Goal: Information Seeking & Learning: Learn about a topic

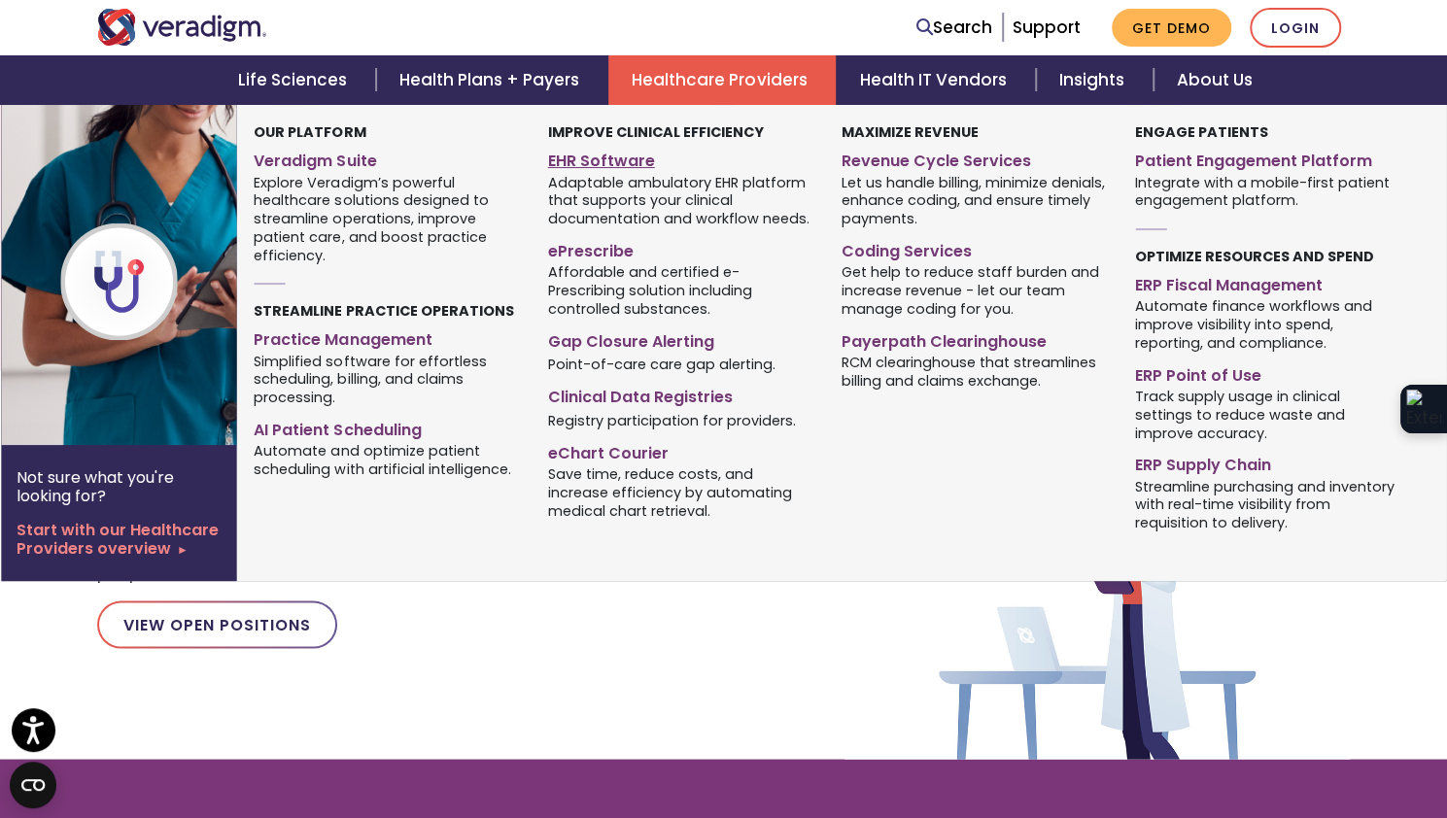
click at [612, 160] on link "EHR Software" at bounding box center [680, 158] width 264 height 28
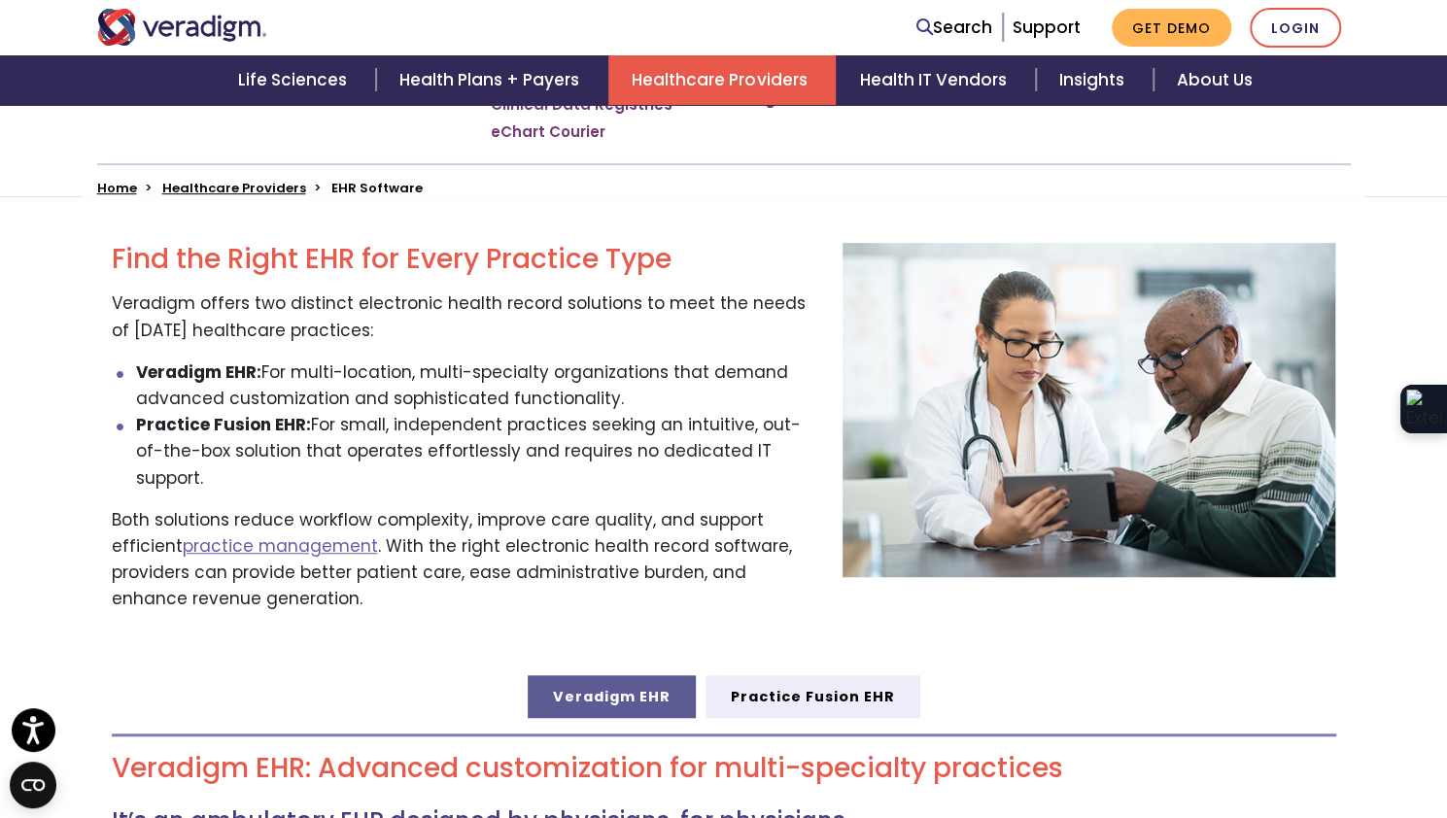
scroll to position [752, 0]
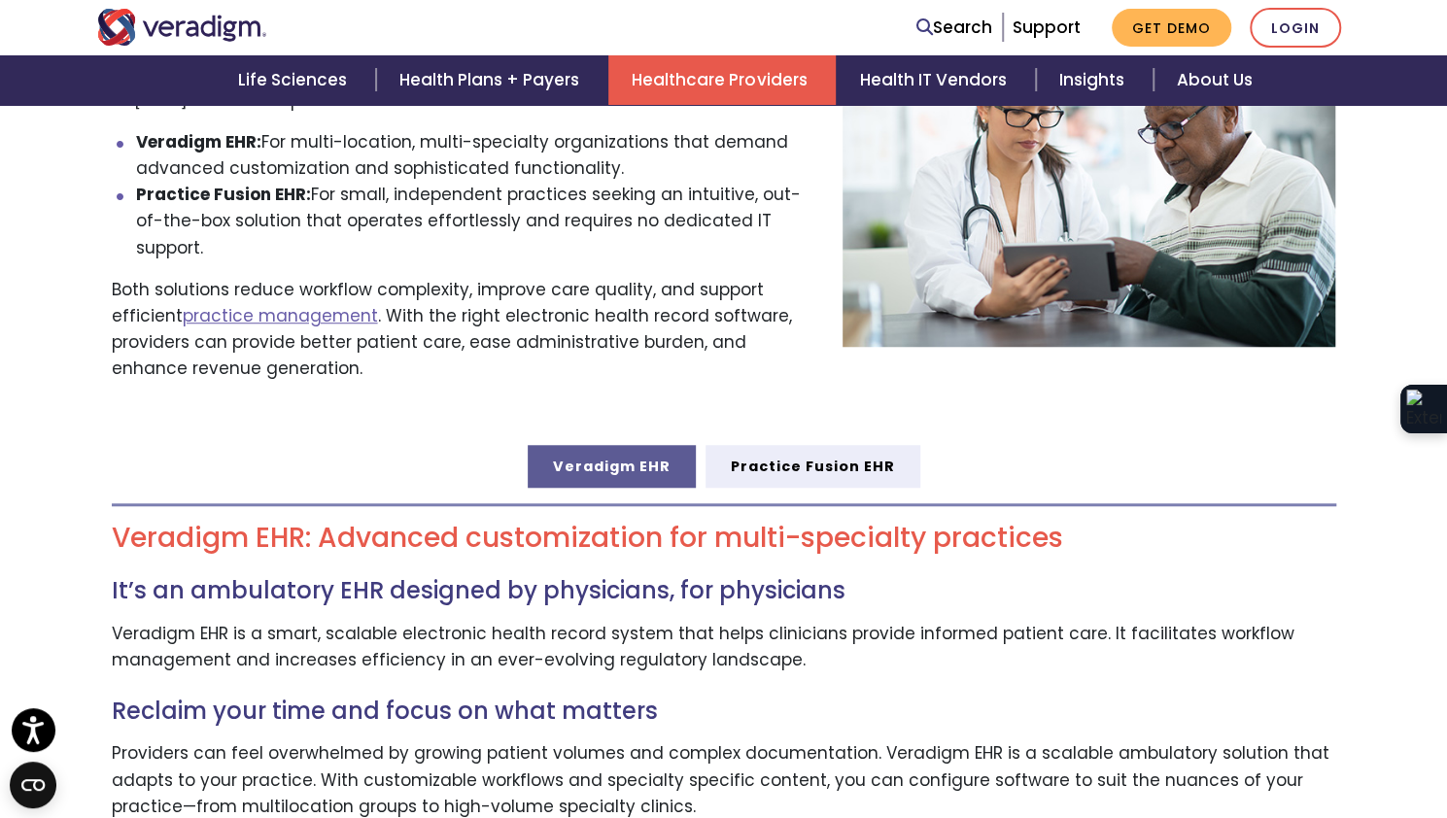
click at [626, 445] on link "Veradigm EHR" at bounding box center [612, 466] width 168 height 43
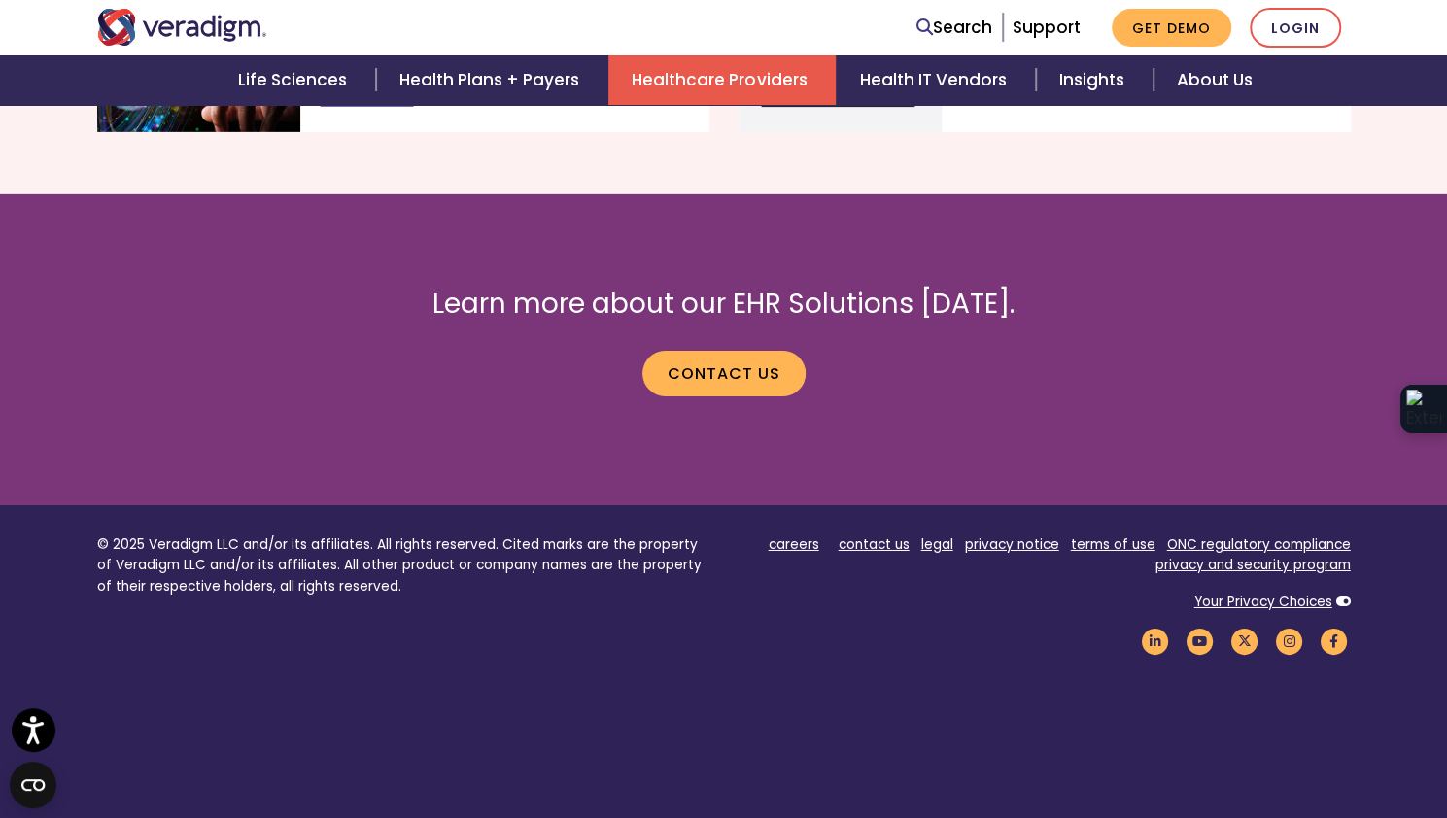
scroll to position [3621, 0]
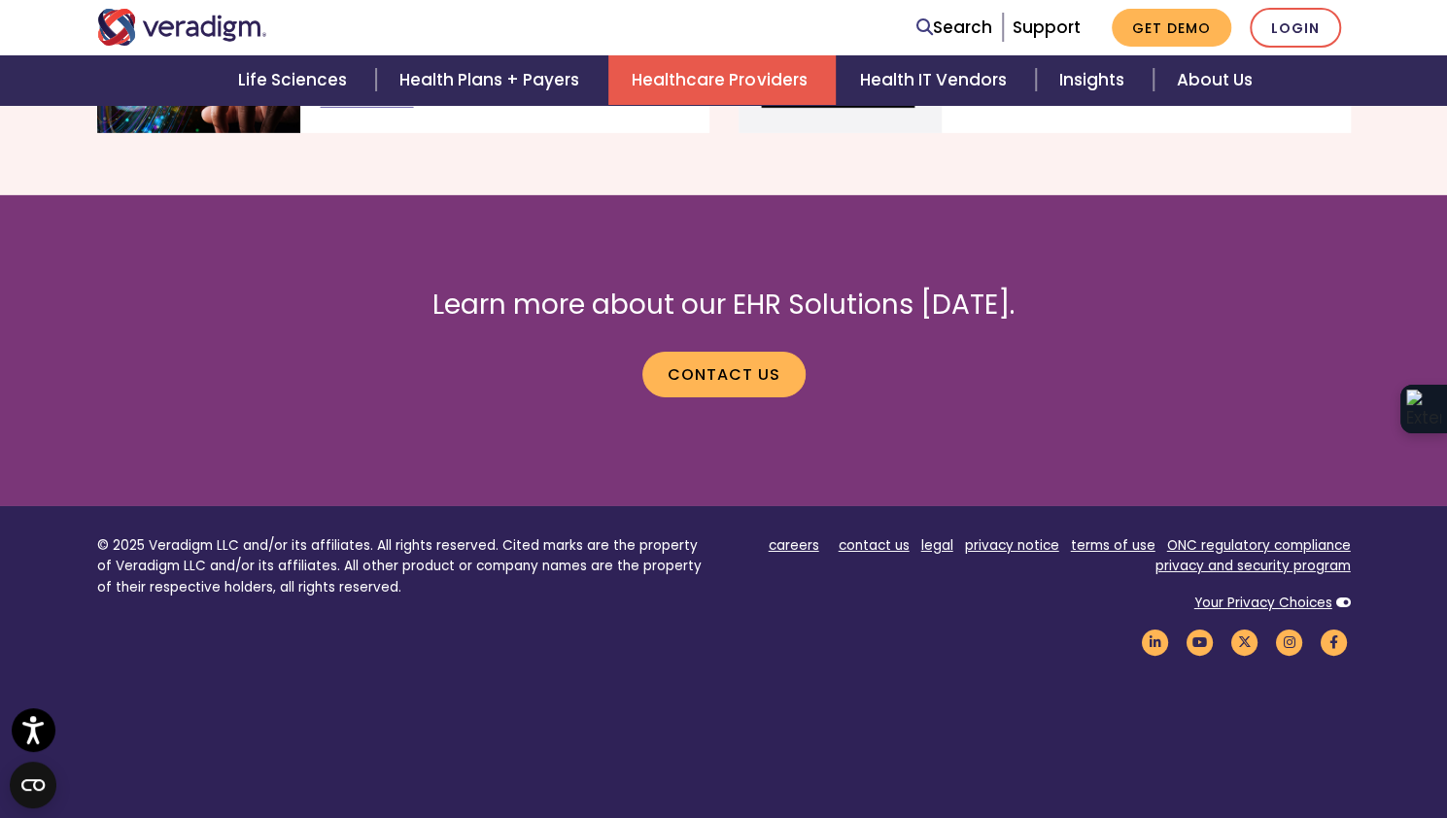
click at [138, 33] on img "Veradigm logo" at bounding box center [182, 27] width 170 height 37
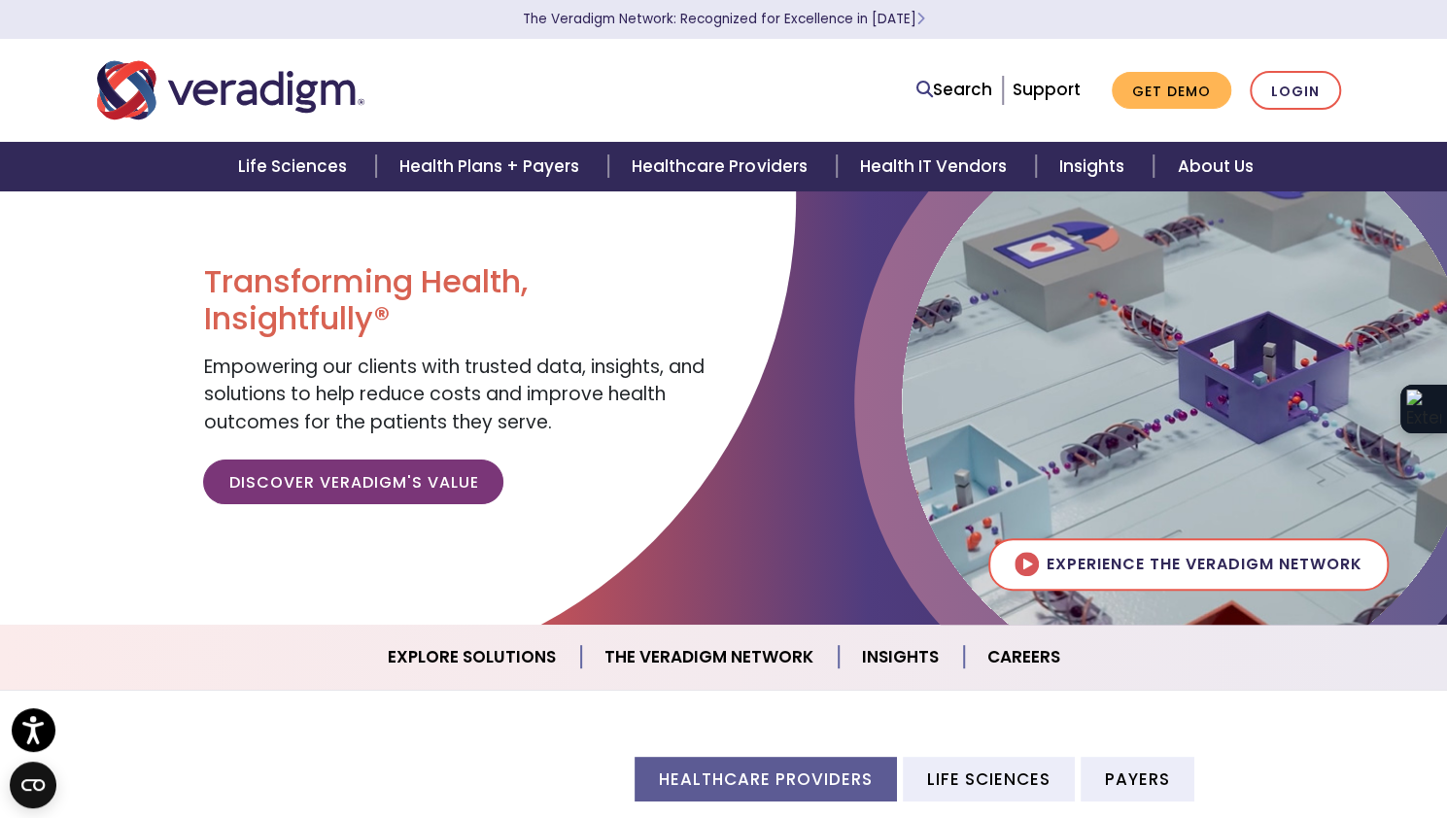
scroll to position [33, 0]
